Goal: Information Seeking & Learning: Check status

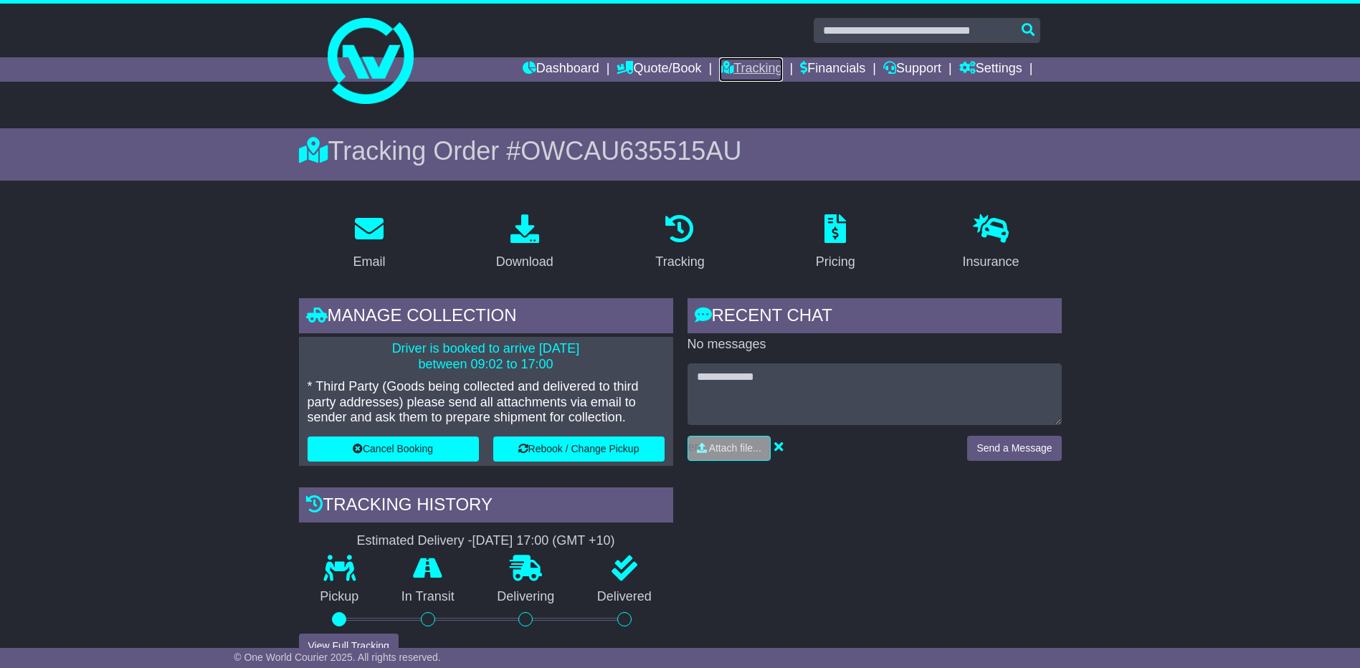
click at [744, 65] on link "Tracking" at bounding box center [750, 69] width 63 height 24
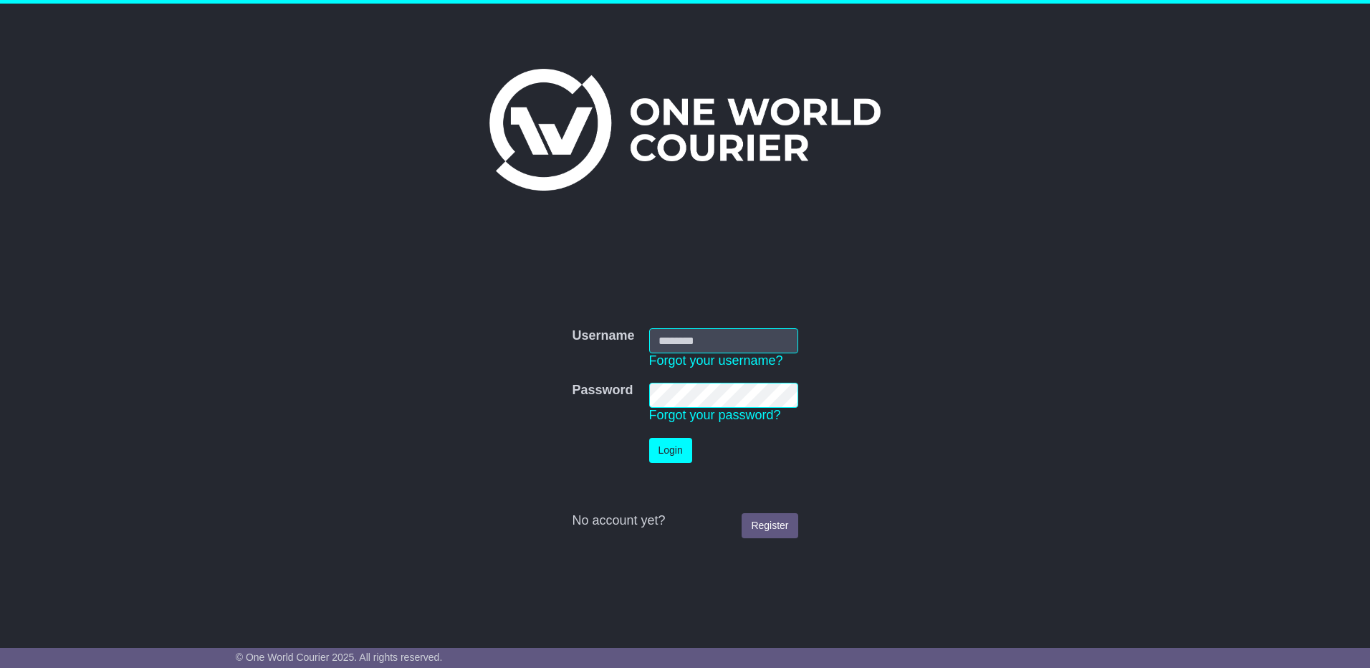
type input "**********"
click at [658, 447] on button "Login" at bounding box center [670, 450] width 43 height 25
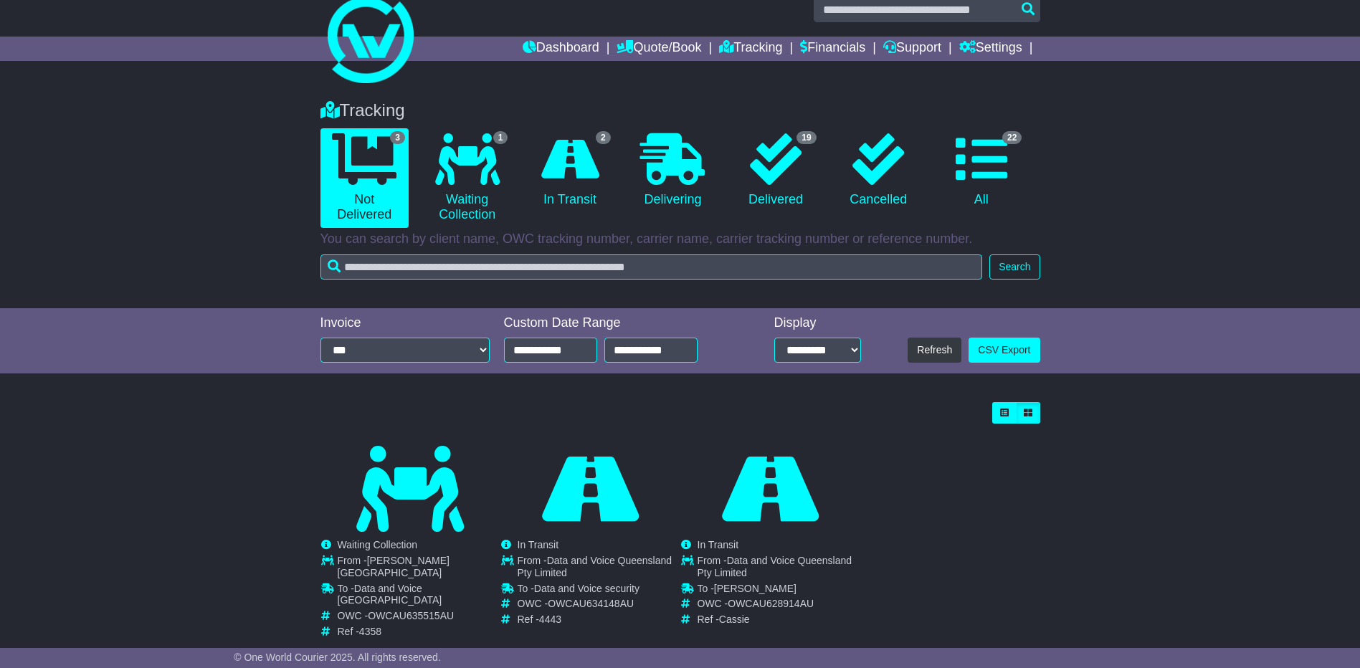
scroll to position [41, 0]
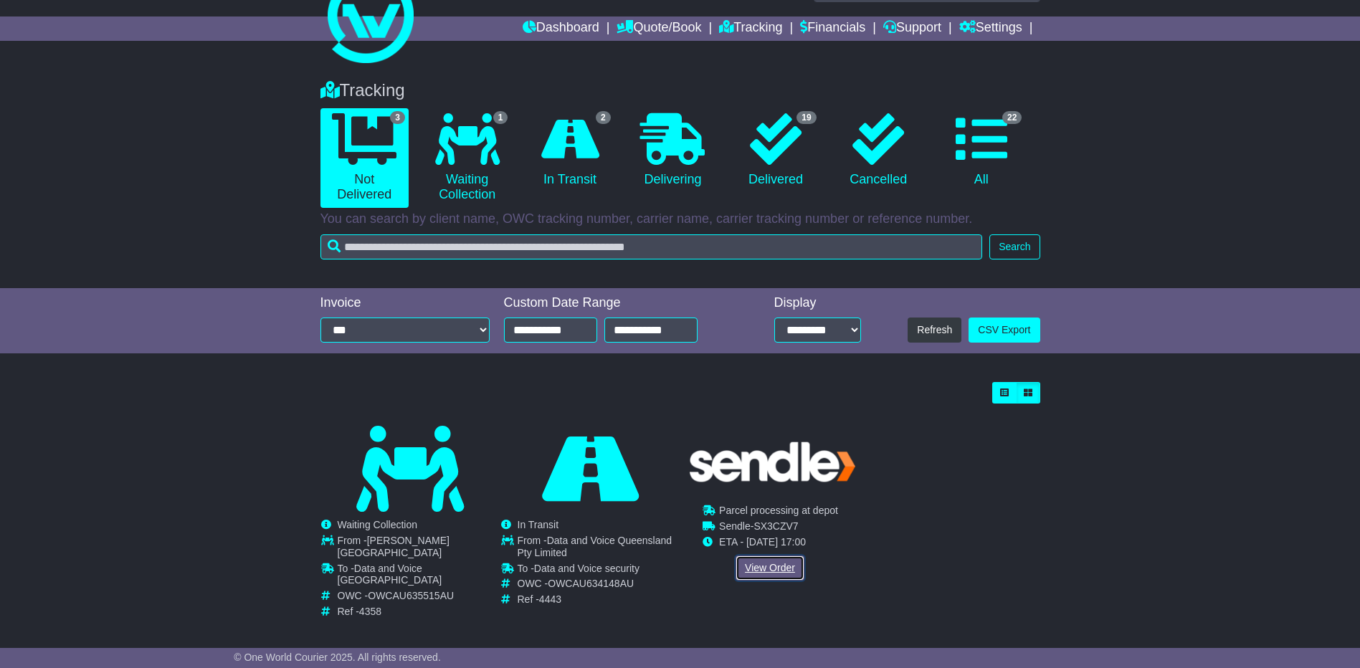
click at [753, 569] on link "View Order" at bounding box center [769, 568] width 69 height 25
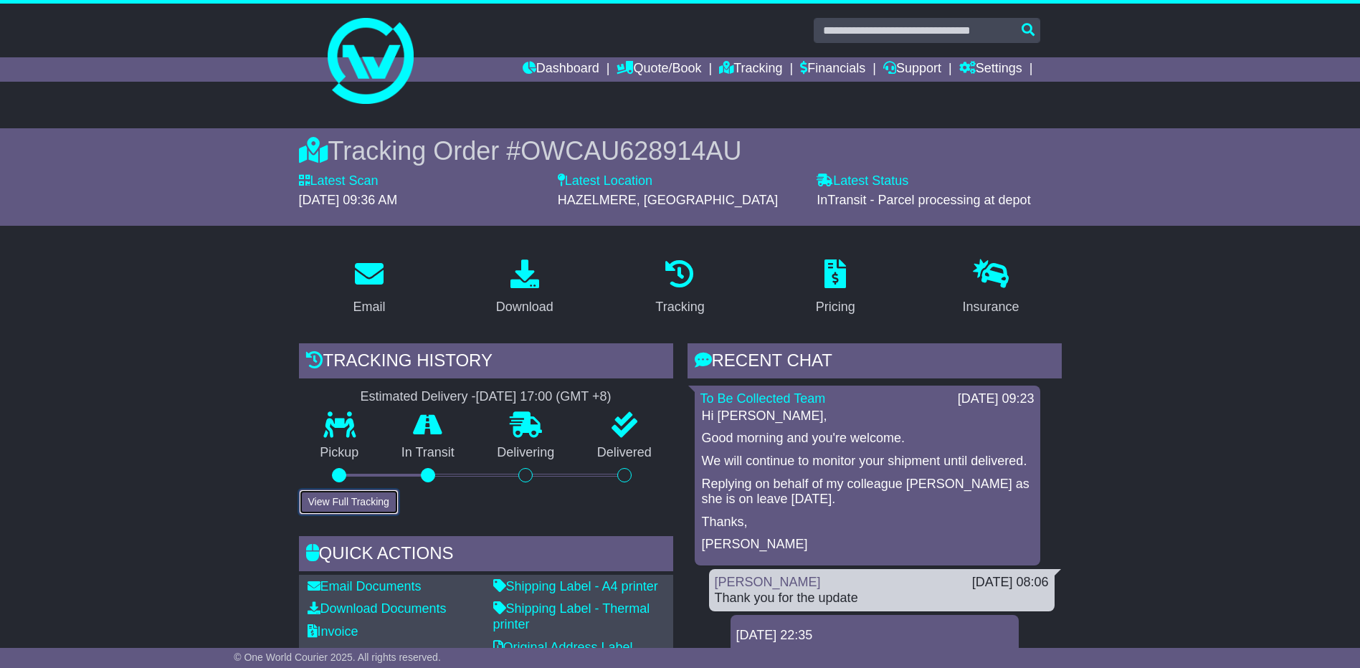
click at [343, 510] on button "View Full Tracking" at bounding box center [349, 502] width 100 height 25
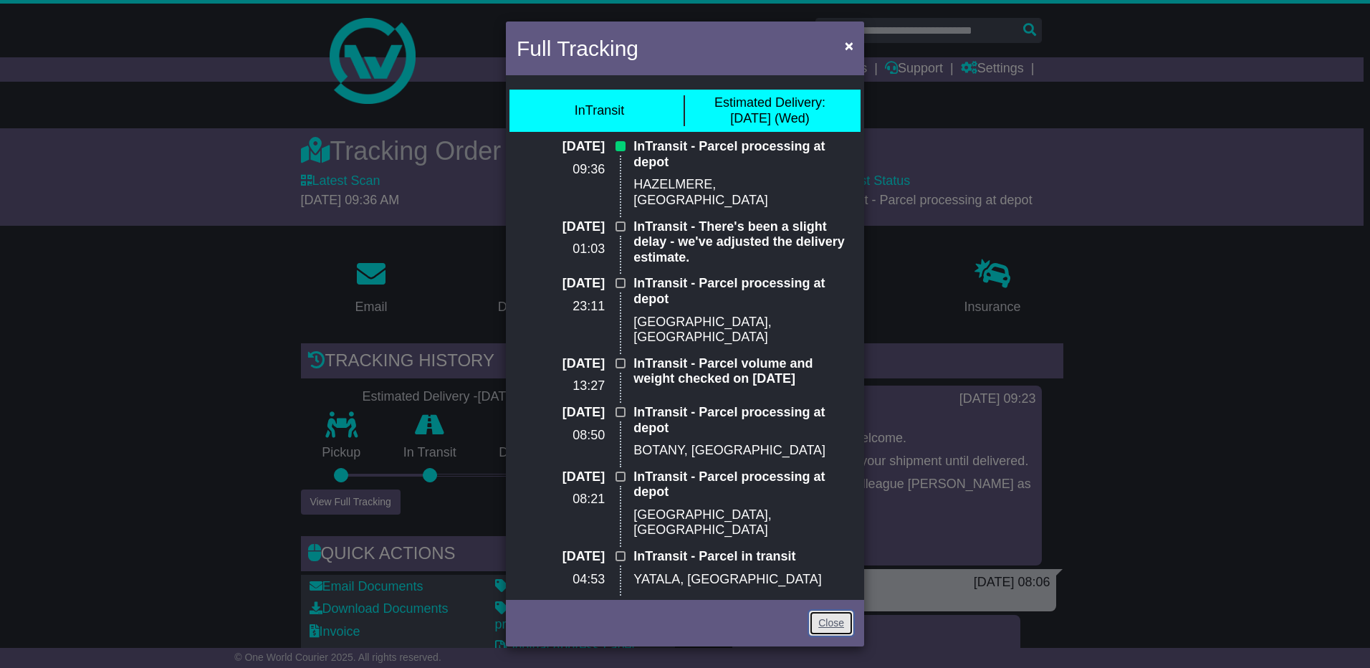
click at [824, 620] on link "Close" at bounding box center [831, 623] width 44 height 25
